Goal: Check status: Check status

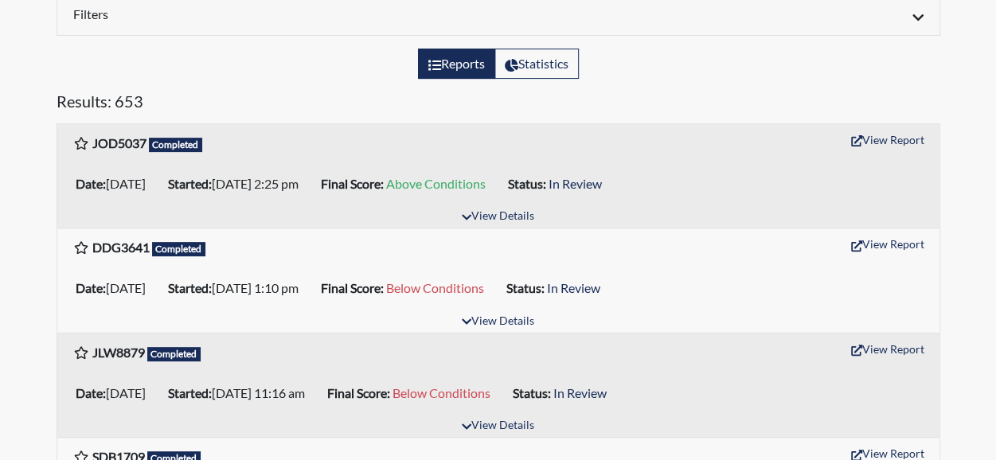
scroll to position [179, 0]
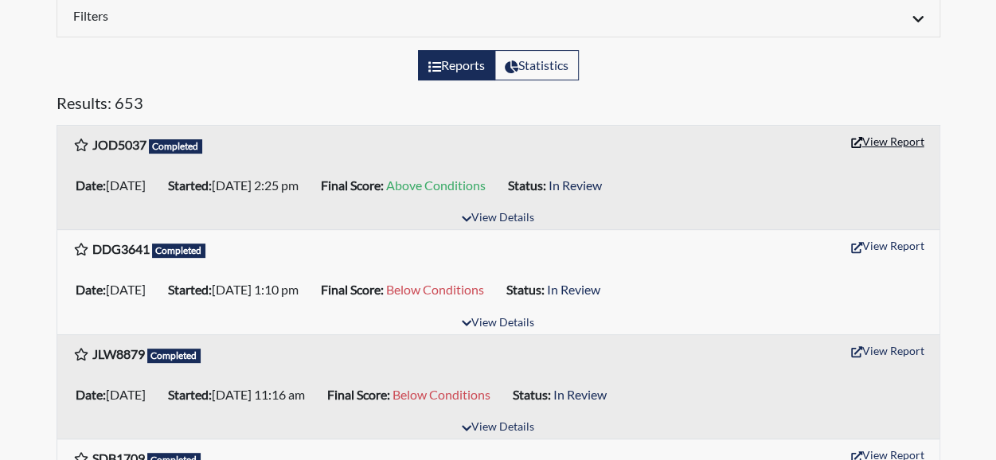
click at [856, 143] on icon "button" at bounding box center [856, 142] width 11 height 11
click at [860, 242] on icon "button" at bounding box center [856, 247] width 11 height 11
click at [862, 342] on button "View Report" at bounding box center [888, 350] width 88 height 25
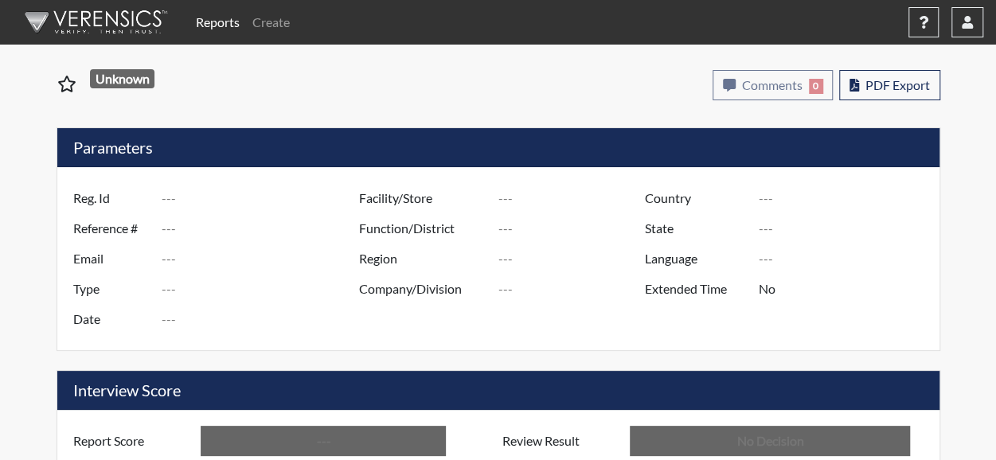
type input "JOD5037"
type input "51058"
type input "---"
type input "Corrections Pre-Employment"
type input "[DATE]"
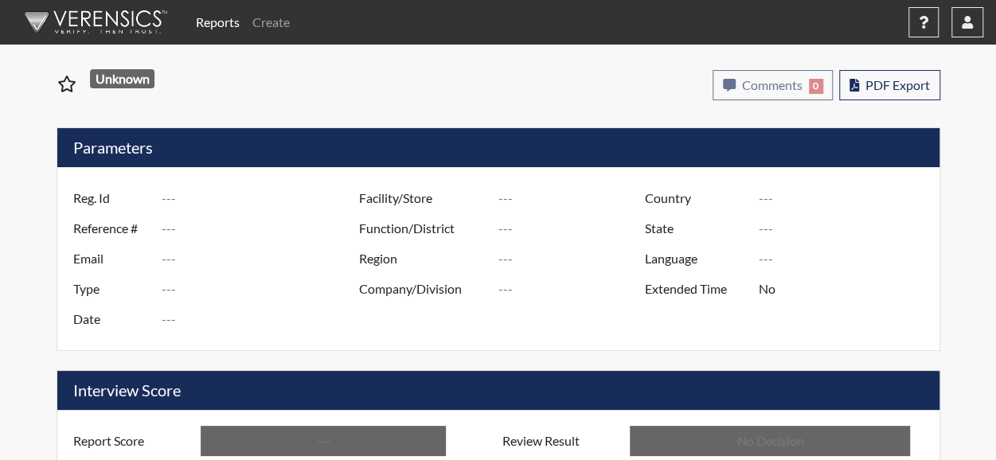
type input "[PERSON_NAME] CTC"
type input "[GEOGRAPHIC_DATA]"
type input "[US_STATE]"
type input "English"
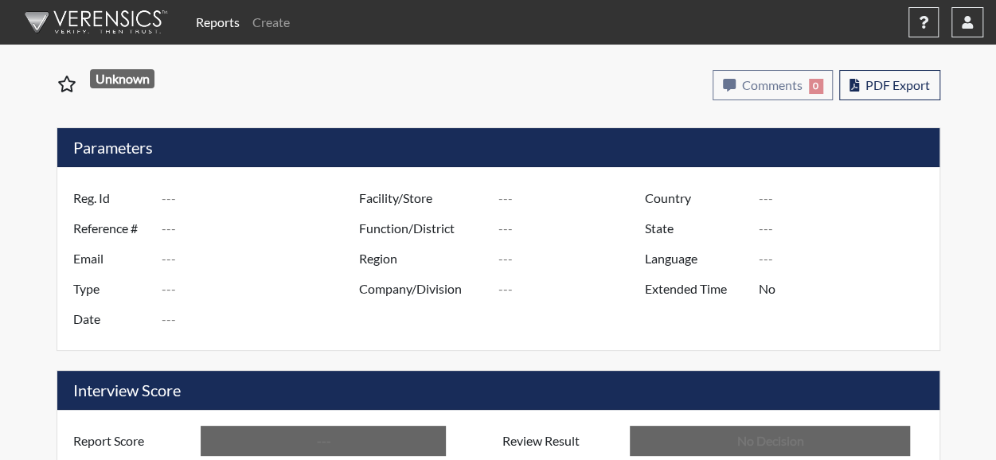
type input "Above Conditions"
type input "In Review"
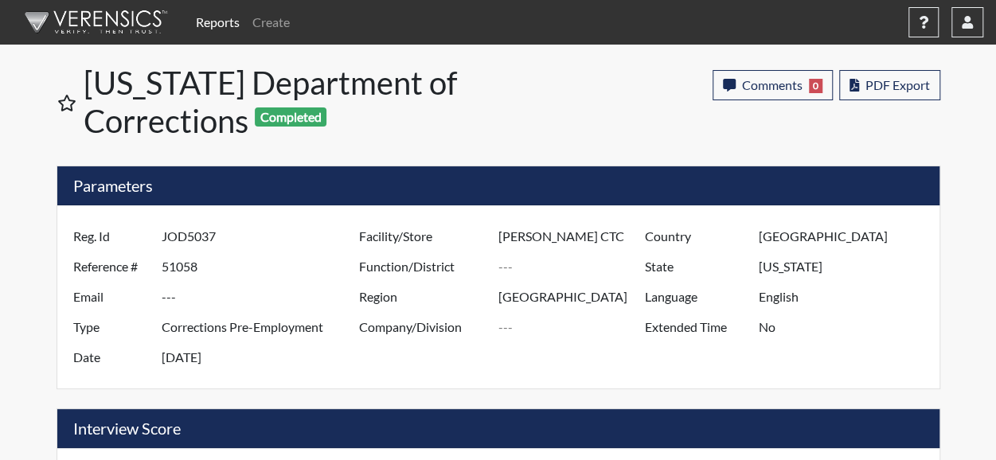
scroll to position [264, 663]
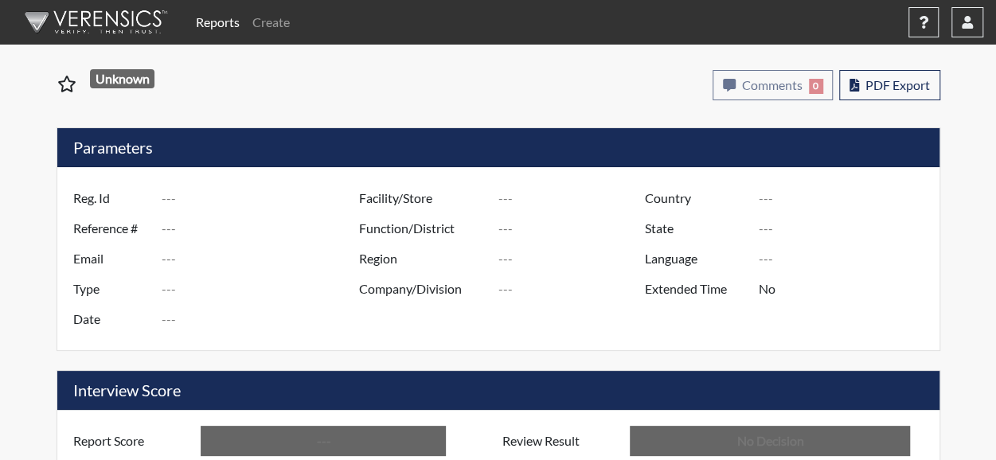
type input "DDG3641"
type input "51052"
type input "---"
type input "Corrections Pre-Employment"
type input "Sep 2, 2025"
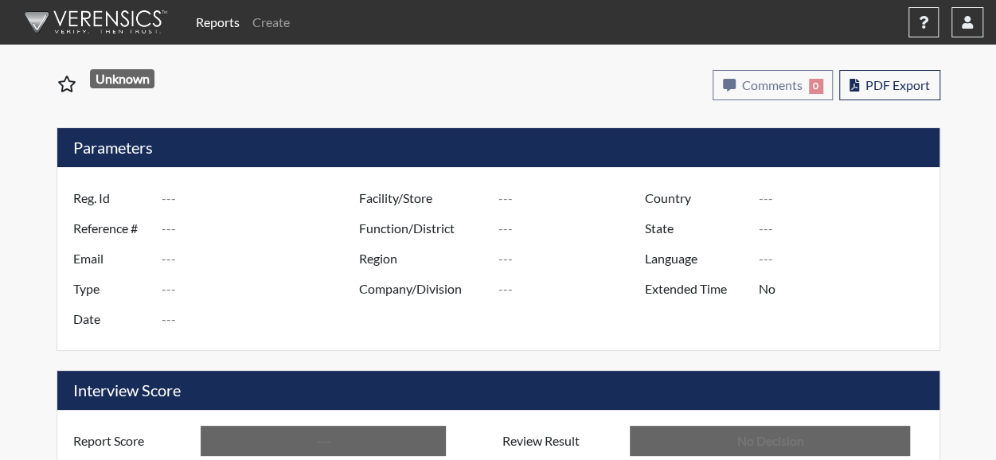
type input "[PERSON_NAME] CTC"
type input "[GEOGRAPHIC_DATA]"
type input "[US_STATE]"
type input "English"
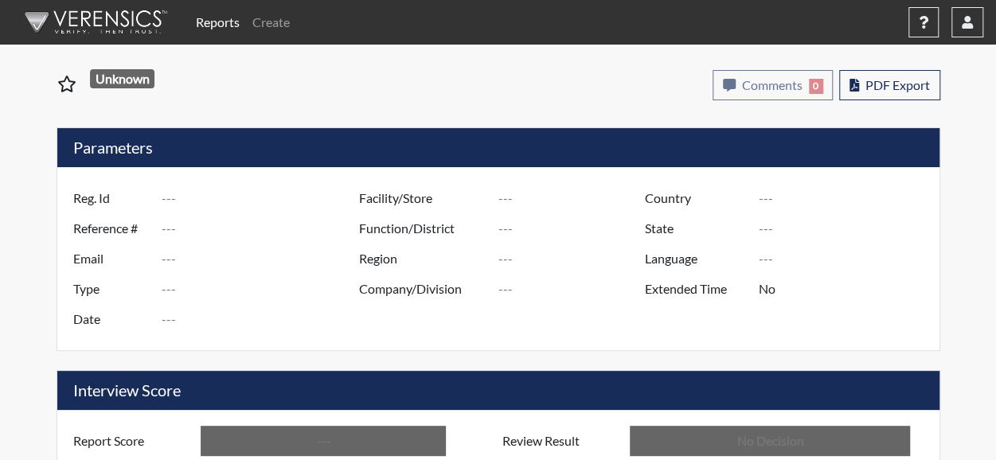
type input "Below Conditions"
type input "In Review"
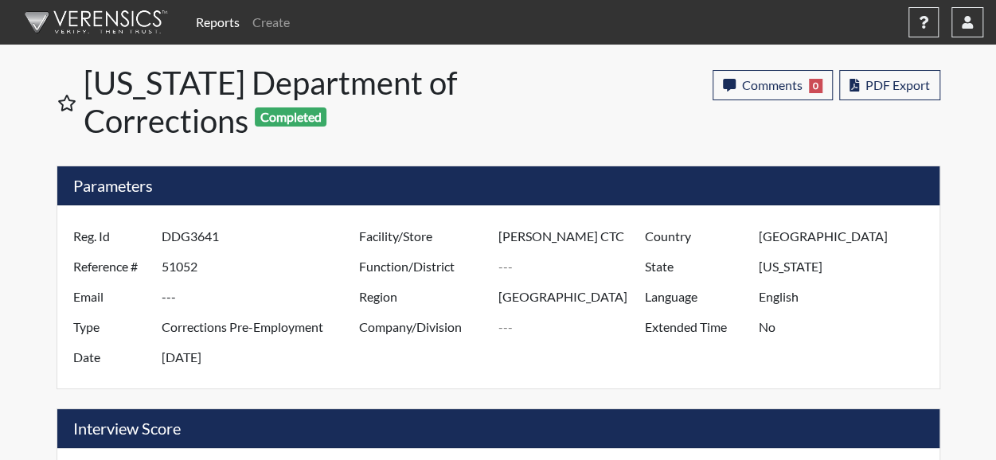
scroll to position [264, 663]
drag, startPoint x: 573, startPoint y: 115, endPoint x: 404, endPoint y: 108, distance: 169.8
click at [404, 108] on h1 "Georgia Department of Corrections Completed" at bounding box center [292, 102] width 417 height 76
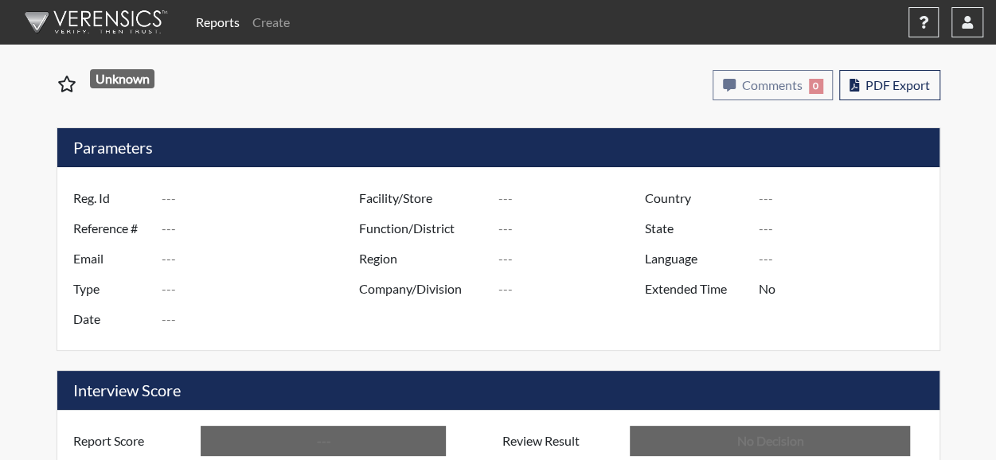
type input "JLW8879"
type input "51046"
type input "---"
type input "Corrections Pre-Employment"
type input "[DATE]"
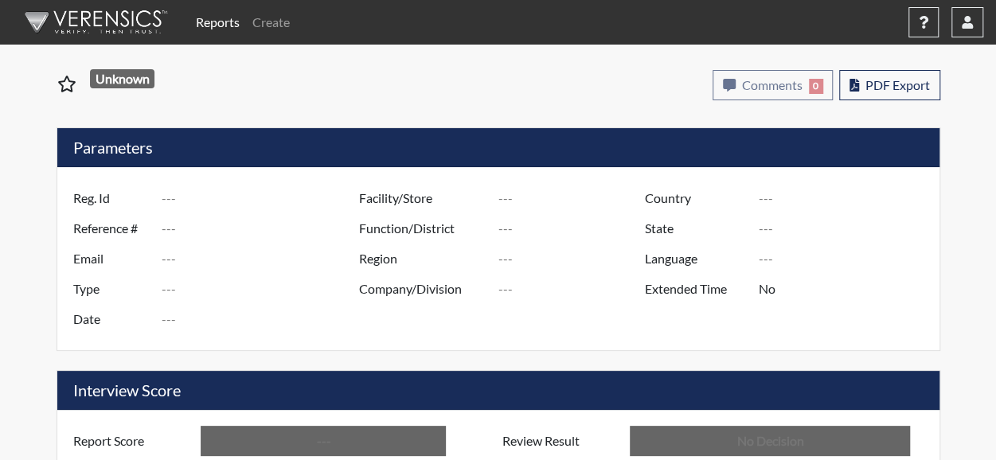
type input "[PERSON_NAME] CTC"
type input "[GEOGRAPHIC_DATA]"
type input "[US_STATE]"
type input "English"
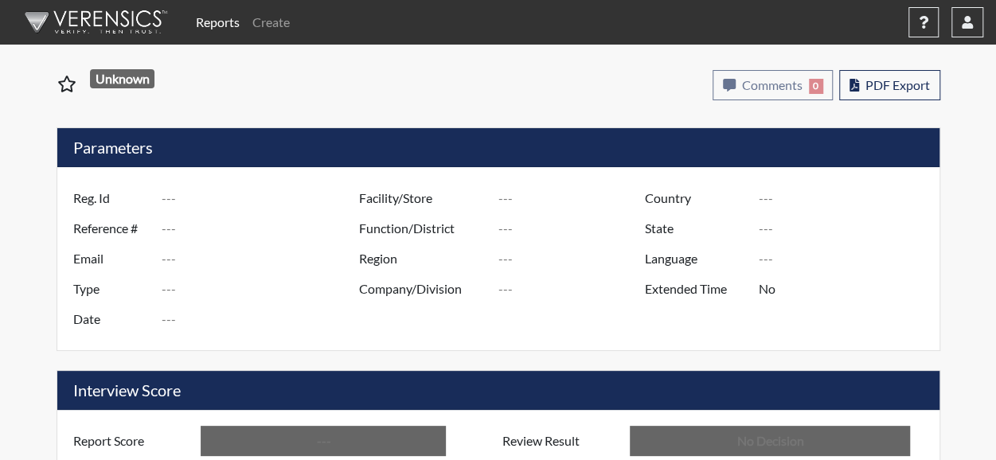
type input "Below Conditions"
type input "In Review"
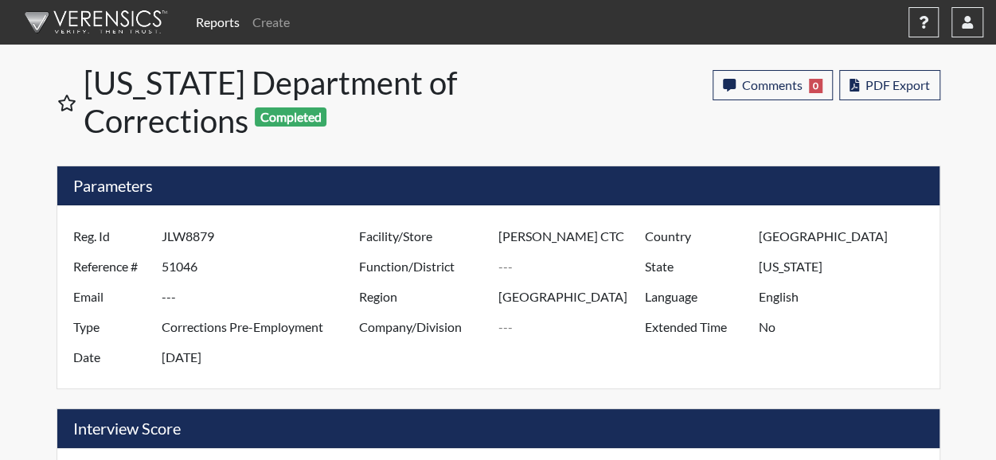
scroll to position [264, 663]
